Goal: Navigation & Orientation: Find specific page/section

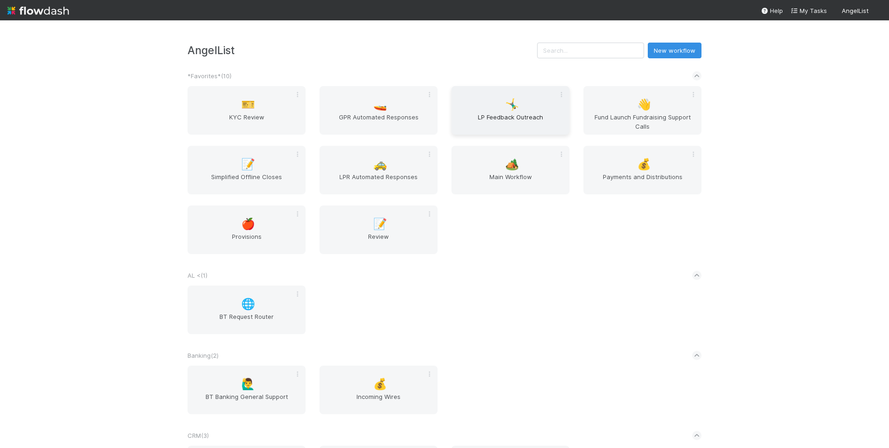
click at [496, 115] on span "LP Feedback Outreach" at bounding box center [510, 122] width 111 height 19
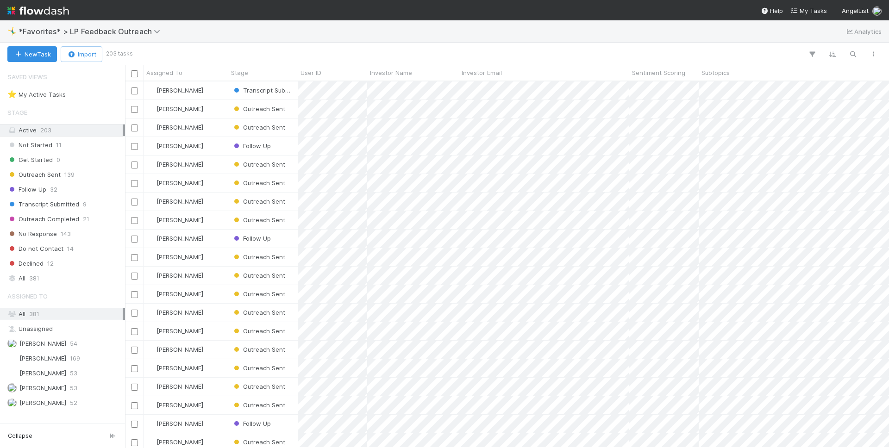
scroll to position [359, 757]
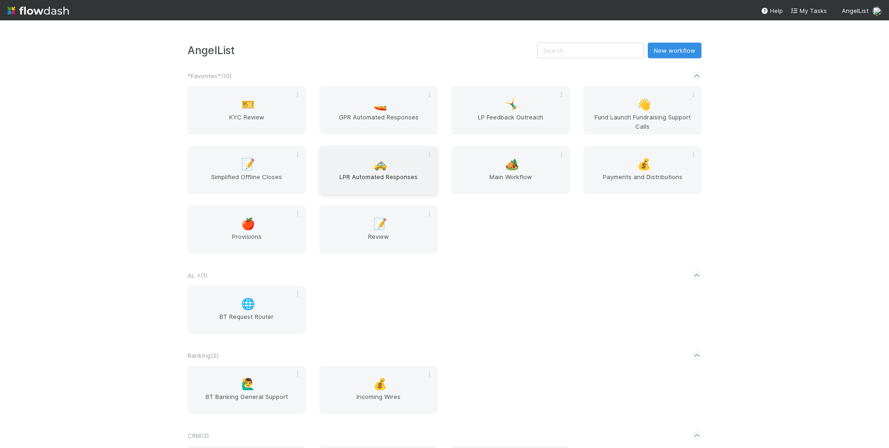
click at [367, 162] on div "🚕 LPR Automated Responses" at bounding box center [379, 170] width 118 height 49
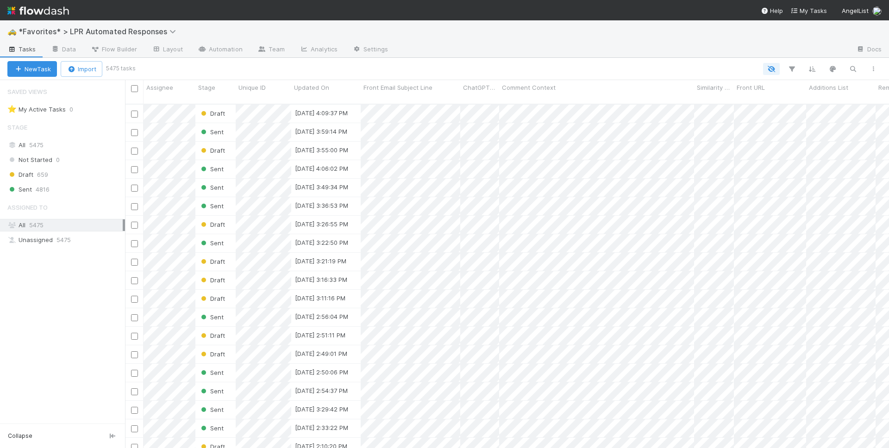
click at [607, 35] on div "🚕 *Favorites* > LPR Automated Responses" at bounding box center [444, 31] width 889 height 22
